Goal: Task Accomplishment & Management: Use online tool/utility

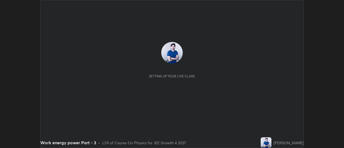
scroll to position [148, 344]
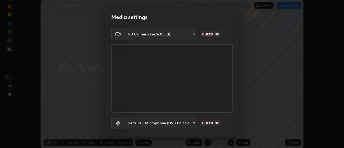
type input "4c72da43d9f8fe59a3f1c51c15ce5ef4700dc23536a29d5760a7834eb8cafeb2"
click at [193, 123] on body "Erase all Work energy power Part - 3 Recording WAS SCHEDULED TO START AT 8:15 A…" at bounding box center [172, 74] width 344 height 148
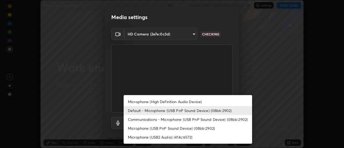
click at [167, 101] on li "Microphone (High Definition Audio Device)" at bounding box center [188, 101] width 128 height 9
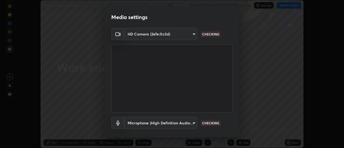
click at [192, 123] on body "Erase all Work energy power Part - 3 Recording WAS SCHEDULED TO START AT 8:15 A…" at bounding box center [172, 74] width 344 height 148
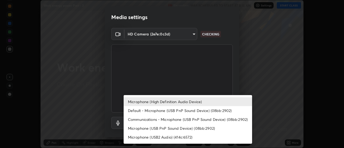
click at [160, 112] on li "Default - Microphone (USB PnP Sound Device) (08bb:2902)" at bounding box center [188, 110] width 128 height 9
type input "default"
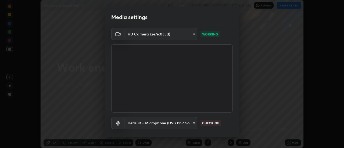
scroll to position [28, 0]
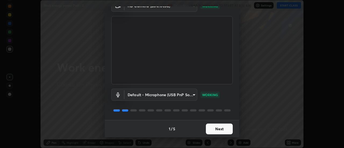
click at [214, 128] on button "Next" at bounding box center [219, 129] width 27 height 11
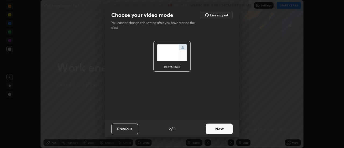
click at [217, 129] on button "Next" at bounding box center [219, 129] width 27 height 11
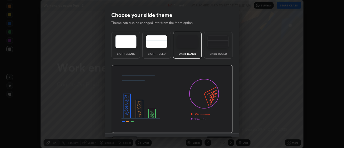
scroll to position [13, 0]
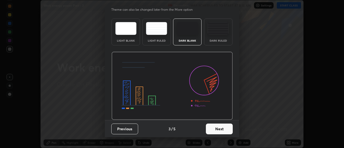
click at [223, 130] on button "Next" at bounding box center [219, 129] width 27 height 11
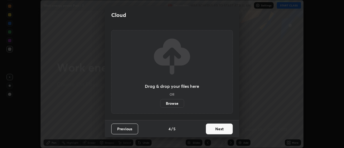
click at [222, 129] on button "Next" at bounding box center [219, 129] width 27 height 11
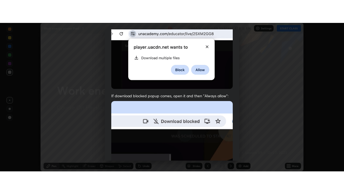
scroll to position [138, 0]
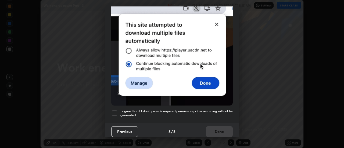
click at [115, 110] on div at bounding box center [114, 113] width 6 height 6
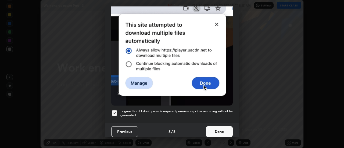
click at [214, 130] on button "Done" at bounding box center [219, 131] width 27 height 11
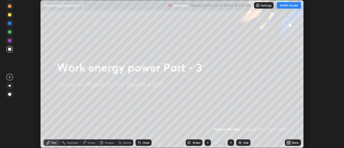
click at [288, 144] on icon at bounding box center [287, 143] width 1 height 1
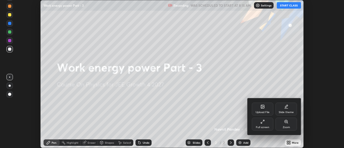
click at [263, 123] on icon at bounding box center [262, 122] width 4 height 4
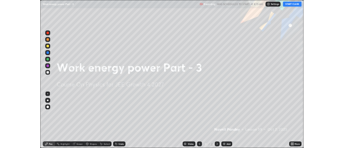
scroll to position [194, 344]
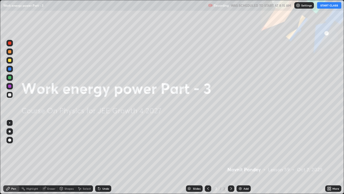
click at [324, 7] on button "START CLASS" at bounding box center [329, 5] width 24 height 6
click at [240, 148] on img at bounding box center [240, 188] width 4 height 4
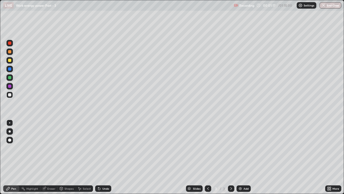
click at [12, 78] on div at bounding box center [9, 77] width 6 height 6
click at [98, 148] on icon at bounding box center [99, 188] width 2 height 2
click at [10, 70] on div at bounding box center [9, 68] width 3 height 3
click at [12, 79] on div at bounding box center [9, 77] width 6 height 6
click at [100, 148] on icon at bounding box center [99, 188] width 4 height 4
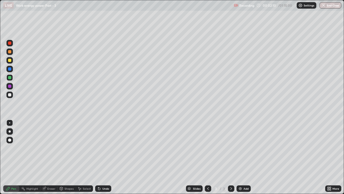
click at [106, 148] on div "Undo" at bounding box center [105, 188] width 7 height 3
click at [101, 148] on div "Undo" at bounding box center [103, 188] width 16 height 6
click at [11, 69] on div at bounding box center [9, 68] width 3 height 3
click at [231, 148] on icon at bounding box center [231, 188] width 4 height 4
click at [242, 148] on img at bounding box center [240, 188] width 4 height 4
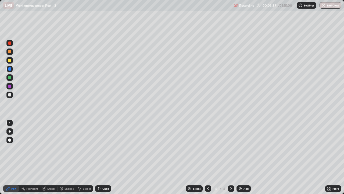
click at [207, 148] on icon at bounding box center [208, 188] width 4 height 4
click at [231, 148] on icon at bounding box center [231, 188] width 4 height 4
click at [208, 148] on icon at bounding box center [208, 188] width 2 height 3
click at [230, 148] on icon at bounding box center [231, 188] width 2 height 3
click at [10, 78] on div at bounding box center [9, 77] width 3 height 3
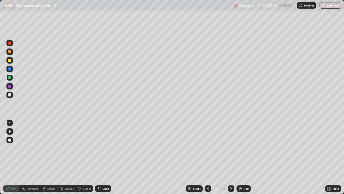
click at [11, 67] on div at bounding box center [9, 68] width 3 height 3
click at [207, 148] on icon at bounding box center [208, 188] width 4 height 4
click at [231, 148] on icon at bounding box center [231, 188] width 4 height 4
click at [240, 148] on img at bounding box center [240, 188] width 4 height 4
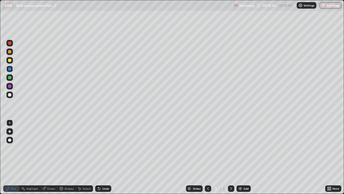
click at [10, 96] on div at bounding box center [9, 94] width 3 height 3
click at [10, 77] on div at bounding box center [9, 77] width 3 height 3
click at [10, 71] on div at bounding box center [9, 69] width 6 height 6
click at [9, 61] on div at bounding box center [9, 60] width 3 height 3
click at [98, 148] on icon at bounding box center [98, 187] width 1 height 1
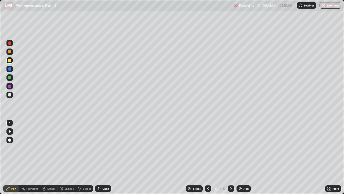
click at [9, 69] on div at bounding box center [9, 68] width 3 height 3
click at [231, 148] on icon at bounding box center [231, 188] width 4 height 4
click at [238, 148] on img at bounding box center [240, 188] width 4 height 4
click at [10, 95] on div at bounding box center [9, 94] width 3 height 3
click at [9, 78] on div at bounding box center [9, 77] width 3 height 3
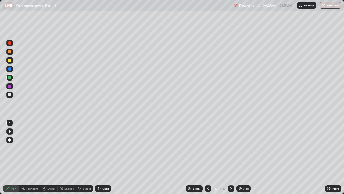
click at [100, 148] on icon at bounding box center [99, 188] width 4 height 4
click at [53, 148] on div "Eraser" at bounding box center [51, 188] width 8 height 3
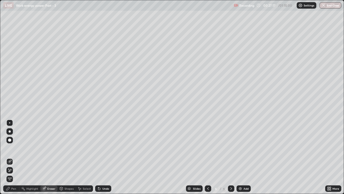
click at [16, 148] on div "Pen" at bounding box center [13, 188] width 5 height 3
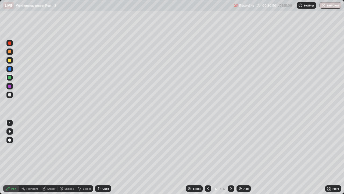
click at [230, 148] on icon at bounding box center [231, 188] width 4 height 4
click at [240, 148] on img at bounding box center [240, 188] width 4 height 4
click at [10, 94] on div at bounding box center [9, 94] width 3 height 3
click at [10, 77] on div at bounding box center [9, 77] width 3 height 3
click at [9, 96] on div at bounding box center [9, 94] width 3 height 3
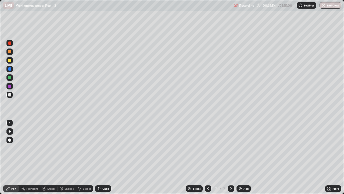
click at [9, 78] on div at bounding box center [9, 77] width 3 height 3
click at [44, 148] on icon at bounding box center [44, 187] width 3 height 3
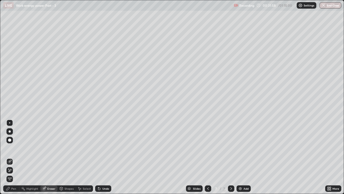
click at [10, 148] on icon at bounding box center [10, 170] width 4 height 5
click at [12, 148] on div "Pen" at bounding box center [13, 188] width 5 height 3
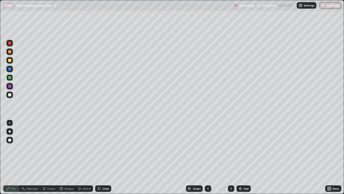
click at [9, 95] on div at bounding box center [9, 94] width 3 height 3
click at [9, 79] on div at bounding box center [9, 77] width 6 height 6
click at [47, 148] on div "Eraser" at bounding box center [51, 188] width 8 height 3
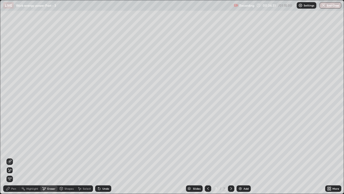
click at [10, 148] on icon at bounding box center [10, 161] width 4 height 4
click at [16, 148] on div "Pen" at bounding box center [11, 188] width 16 height 6
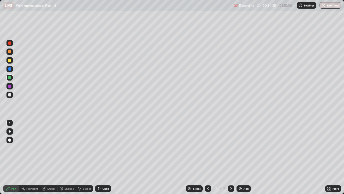
click at [11, 95] on div at bounding box center [9, 94] width 3 height 3
click at [10, 77] on div at bounding box center [9, 77] width 3 height 3
click at [240, 148] on img at bounding box center [240, 188] width 4 height 4
click at [10, 69] on div at bounding box center [9, 68] width 3 height 3
click at [9, 71] on div at bounding box center [9, 69] width 6 height 6
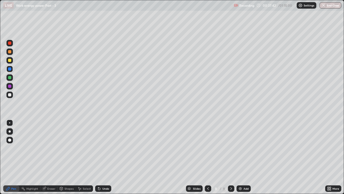
click at [9, 63] on div at bounding box center [9, 60] width 6 height 6
click at [12, 69] on div at bounding box center [9, 69] width 6 height 6
click at [100, 148] on icon at bounding box center [99, 188] width 4 height 4
click at [10, 78] on div at bounding box center [9, 77] width 3 height 3
click at [230, 148] on icon at bounding box center [231, 188] width 4 height 4
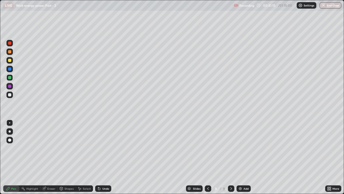
click at [239, 148] on img at bounding box center [240, 188] width 4 height 4
click at [10, 93] on div at bounding box center [9, 94] width 3 height 3
click at [100, 148] on icon at bounding box center [99, 188] width 4 height 4
click at [44, 148] on icon at bounding box center [43, 188] width 3 height 3
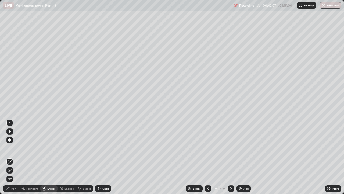
click at [14, 148] on div "Pen" at bounding box center [13, 188] width 5 height 3
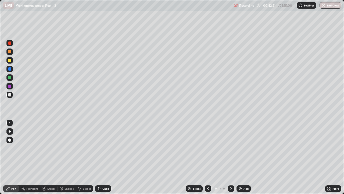
click at [48, 148] on div "Eraser" at bounding box center [48, 188] width 17 height 6
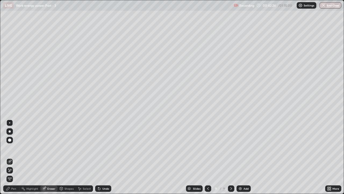
click at [15, 148] on div "Pen" at bounding box center [13, 188] width 5 height 3
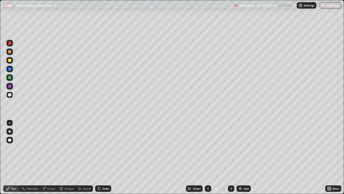
click at [102, 148] on div "Undo" at bounding box center [105, 188] width 7 height 3
click at [104, 148] on div "Undo" at bounding box center [103, 188] width 16 height 6
click at [103, 148] on div "Undo" at bounding box center [105, 188] width 7 height 3
click at [104, 148] on div "Undo" at bounding box center [105, 188] width 7 height 3
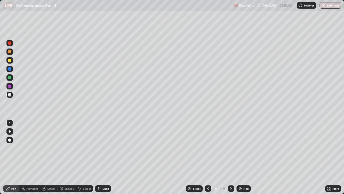
click at [33, 148] on div "Highlight" at bounding box center [29, 188] width 21 height 6
click at [48, 148] on div "Eraser" at bounding box center [51, 188] width 8 height 3
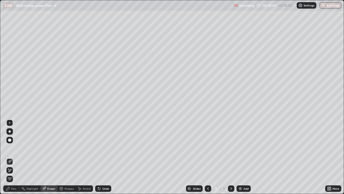
click at [12, 148] on div "Pen" at bounding box center [13, 188] width 5 height 3
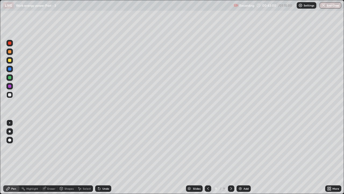
click at [10, 77] on div at bounding box center [9, 77] width 3 height 3
click at [102, 148] on div "Undo" at bounding box center [105, 188] width 7 height 3
click at [9, 86] on div at bounding box center [9, 85] width 3 height 3
click at [10, 77] on div at bounding box center [9, 77] width 3 height 3
click at [9, 85] on div at bounding box center [9, 85] width 3 height 3
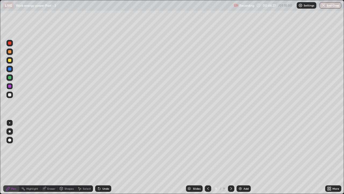
click at [9, 85] on div at bounding box center [9, 85] width 3 height 3
click at [99, 148] on icon at bounding box center [99, 188] width 2 height 2
click at [102, 148] on div "Undo" at bounding box center [105, 188] width 7 height 3
click at [10, 77] on div at bounding box center [9, 77] width 3 height 3
click at [101, 148] on div "Undo" at bounding box center [103, 188] width 16 height 6
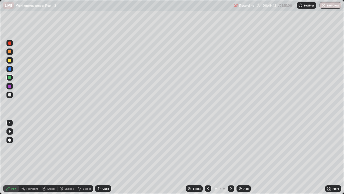
click at [100, 148] on icon at bounding box center [99, 188] width 4 height 4
click at [231, 148] on icon at bounding box center [231, 188] width 4 height 4
click at [240, 148] on img at bounding box center [240, 188] width 4 height 4
click at [207, 148] on icon at bounding box center [208, 188] width 4 height 4
click at [228, 148] on div at bounding box center [231, 188] width 6 height 6
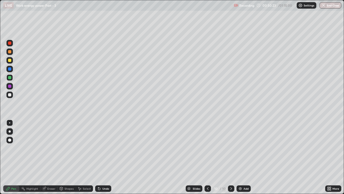
click at [49, 148] on div "Eraser" at bounding box center [51, 188] width 8 height 3
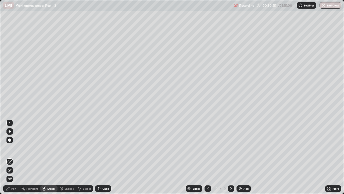
click at [12, 148] on div "Pen" at bounding box center [13, 188] width 5 height 3
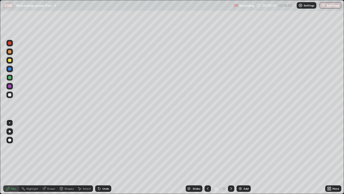
click at [206, 148] on icon at bounding box center [208, 188] width 4 height 4
click at [231, 148] on icon at bounding box center [231, 188] width 4 height 4
click at [207, 148] on icon at bounding box center [208, 188] width 4 height 4
click at [230, 148] on icon at bounding box center [231, 188] width 4 height 4
click at [10, 92] on div at bounding box center [9, 94] width 6 height 6
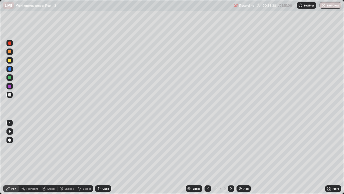
click at [10, 131] on div at bounding box center [10, 131] width 2 height 2
click at [103, 148] on div "Undo" at bounding box center [105, 188] width 7 height 3
click at [9, 74] on div at bounding box center [9, 77] width 6 height 6
click at [10, 123] on div at bounding box center [9, 122] width 1 height 1
click at [10, 69] on div at bounding box center [9, 68] width 3 height 3
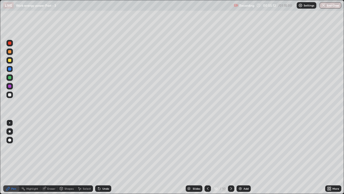
click at [231, 148] on div at bounding box center [231, 188] width 6 height 6
click at [240, 148] on img at bounding box center [240, 188] width 4 height 4
click at [99, 148] on icon at bounding box center [99, 188] width 2 height 2
click at [100, 148] on icon at bounding box center [99, 188] width 4 height 4
click at [207, 148] on icon at bounding box center [208, 188] width 4 height 4
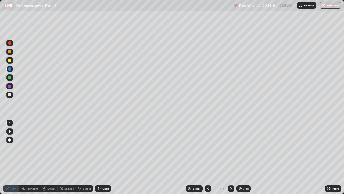
click at [231, 148] on icon at bounding box center [231, 188] width 4 height 4
click at [100, 148] on icon at bounding box center [99, 188] width 4 height 4
click at [206, 148] on icon at bounding box center [208, 188] width 4 height 4
click at [228, 148] on div at bounding box center [231, 188] width 6 height 6
click at [102, 148] on div "Undo" at bounding box center [103, 188] width 16 height 6
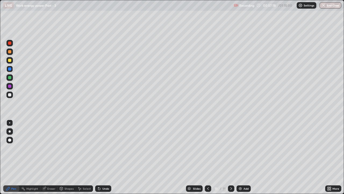
click at [9, 77] on div at bounding box center [9, 77] width 3 height 3
click at [10, 77] on div at bounding box center [9, 77] width 3 height 3
click at [205, 148] on div at bounding box center [208, 188] width 6 height 6
click at [231, 148] on icon at bounding box center [231, 188] width 2 height 3
click at [239, 148] on img at bounding box center [240, 188] width 4 height 4
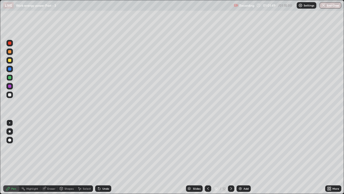
click at [12, 96] on div at bounding box center [9, 94] width 6 height 6
click at [12, 80] on div at bounding box center [9, 77] width 6 height 6
click at [11, 68] on div at bounding box center [9, 68] width 3 height 3
click at [231, 148] on icon at bounding box center [231, 188] width 4 height 4
click at [240, 148] on img at bounding box center [240, 188] width 4 height 4
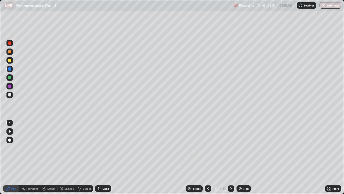
click at [10, 96] on div at bounding box center [9, 94] width 3 height 3
click at [101, 148] on div "Undo" at bounding box center [103, 188] width 16 height 6
click at [103, 148] on div "Undo" at bounding box center [105, 188] width 7 height 3
click at [10, 78] on div at bounding box center [9, 77] width 3 height 3
click at [10, 77] on div at bounding box center [9, 77] width 3 height 3
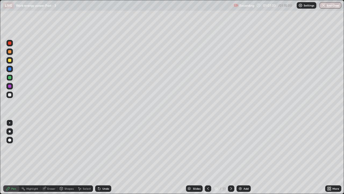
click at [9, 68] on div at bounding box center [9, 68] width 3 height 3
click at [12, 96] on div at bounding box center [9, 94] width 6 height 6
click at [9, 79] on div at bounding box center [9, 77] width 3 height 3
click at [326, 5] on button "End Class" at bounding box center [330, 5] width 21 height 6
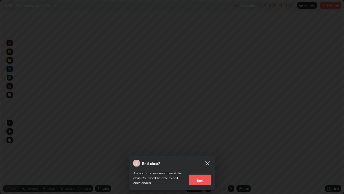
click at [201, 148] on button "End" at bounding box center [200, 179] width 22 height 11
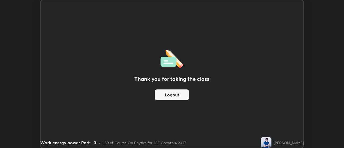
scroll to position [26729, 26533]
